Goal: Task Accomplishment & Management: Use online tool/utility

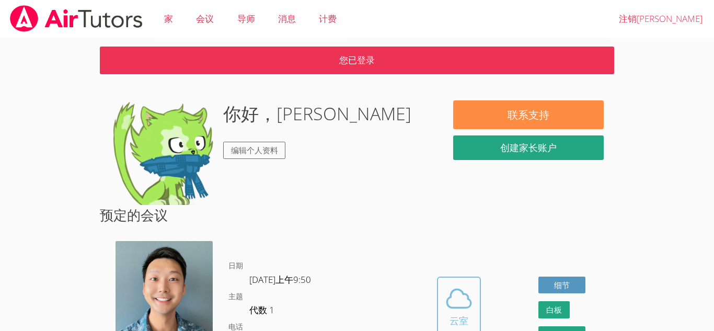
click at [476, 286] on button "云室" at bounding box center [459, 306] width 44 height 59
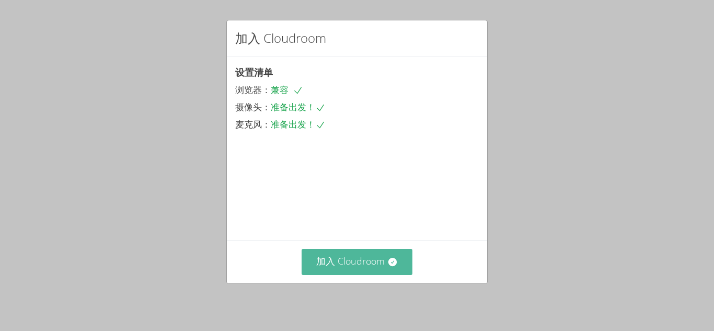
click at [350, 260] on font "加入 Cloudroom" at bounding box center [350, 261] width 69 height 13
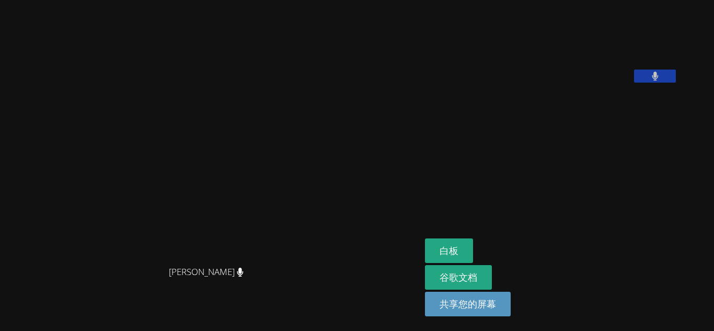
click at [678, 313] on div "白板 谷歌文档 共享您的屏幕" at bounding box center [551, 281] width 253 height 86
click at [459, 245] on font "白板" at bounding box center [449, 250] width 19 height 13
